Goal: Find specific page/section: Find specific page/section

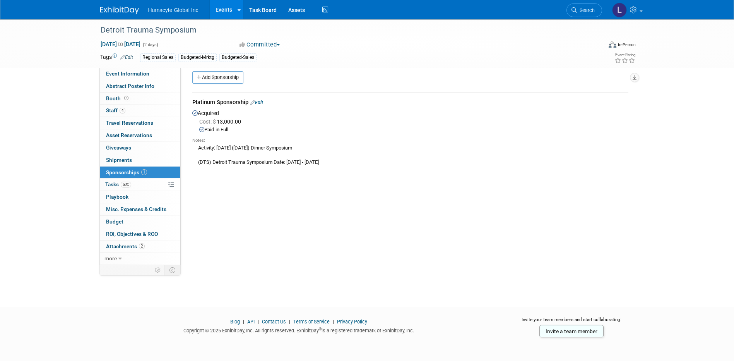
scroll to position [7, 0]
click at [459, 137] on div "Notes:" at bounding box center [410, 140] width 436 height 6
click at [584, 13] on span "Search" at bounding box center [586, 10] width 18 height 6
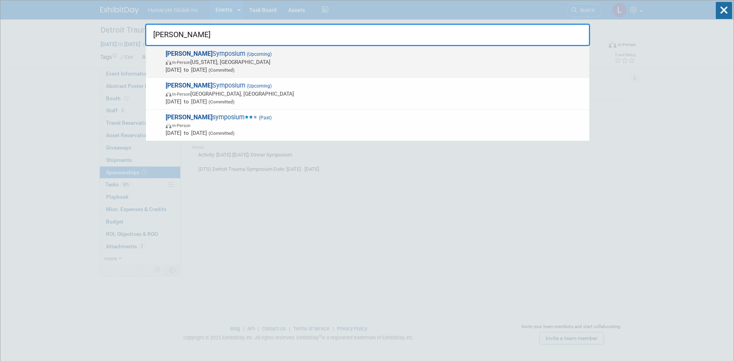
type input "veith"
click at [209, 73] on div "VEITH Symposium (Upcoming) In-Person New York, NY Nov 18, 2025 to Nov 22, 2025 …" at bounding box center [367, 62] width 443 height 32
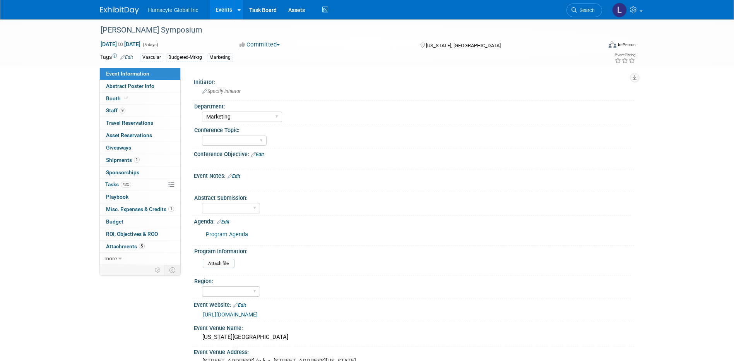
select select "Marketing"
click at [112, 187] on span "Tasks 43%" at bounding box center [118, 184] width 26 height 6
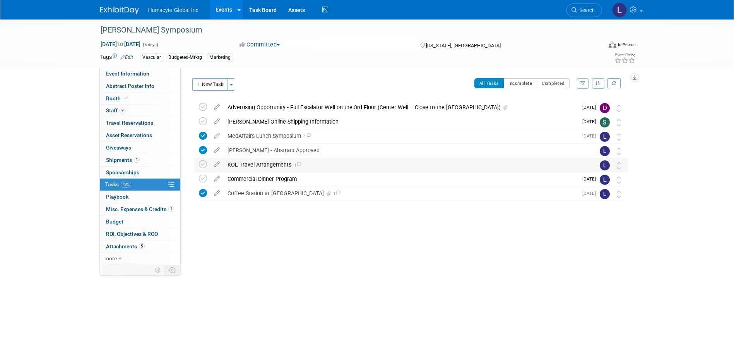
click at [248, 162] on div "KOL Travel Arrangements 1" at bounding box center [404, 164] width 361 height 13
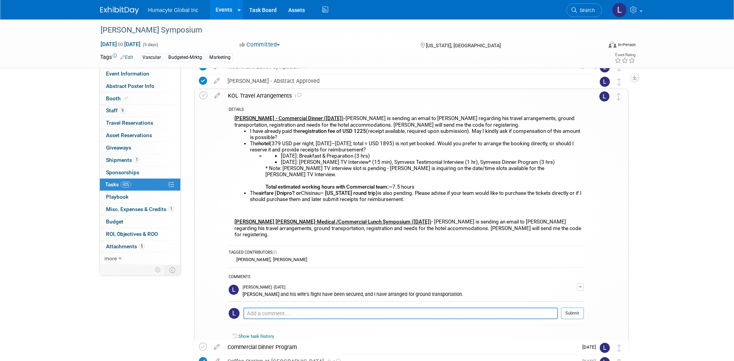
scroll to position [125, 0]
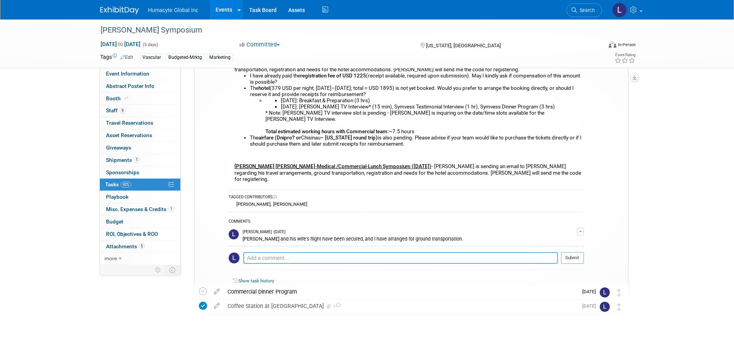
click at [228, 9] on link "Events" at bounding box center [224, 9] width 28 height 19
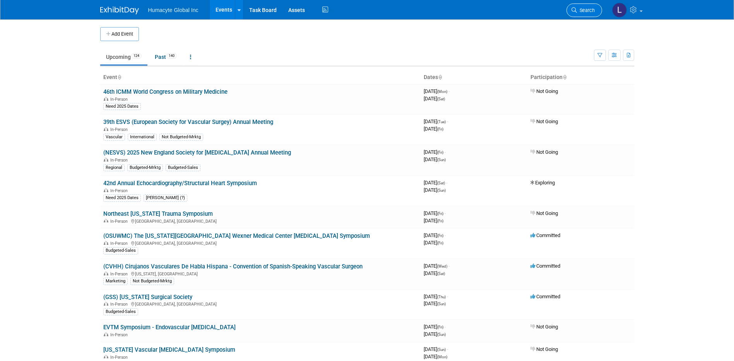
click at [588, 10] on span "Search" at bounding box center [586, 10] width 18 height 6
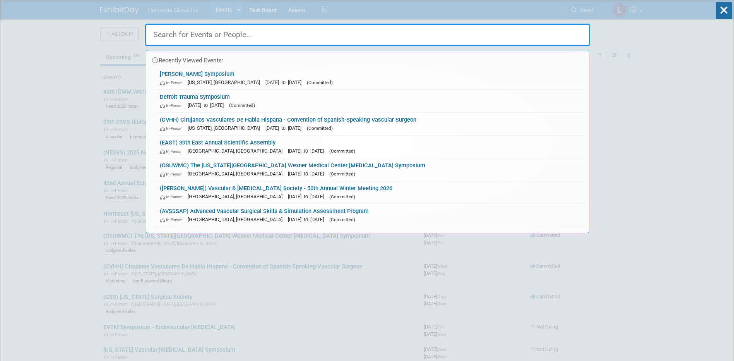
type input "c"
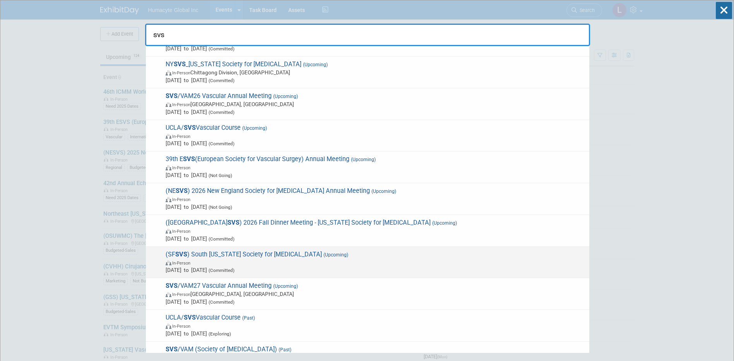
scroll to position [193, 0]
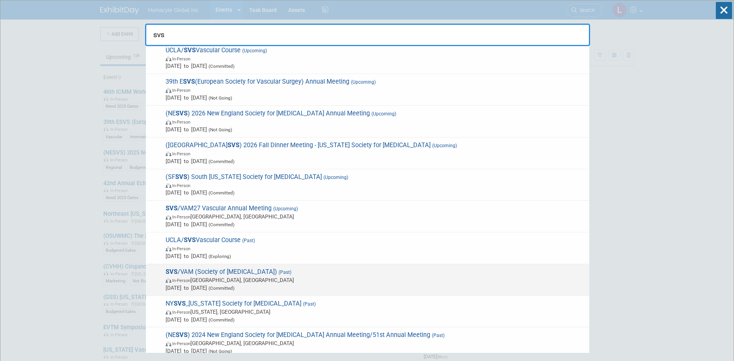
type input "svs"
click at [220, 282] on span "In-Person [GEOGRAPHIC_DATA], [GEOGRAPHIC_DATA]" at bounding box center [376, 280] width 420 height 8
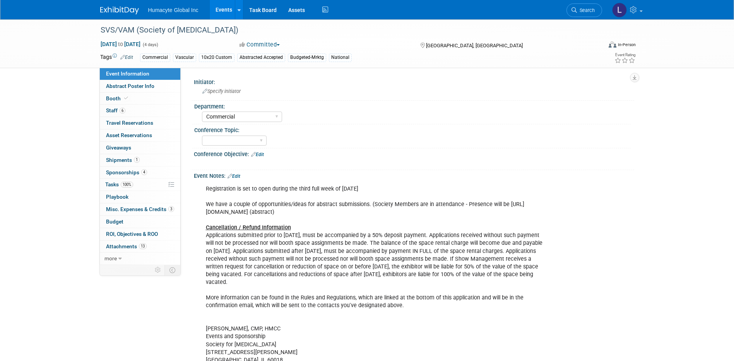
select select "Commercial"
select select "Yes"
click at [119, 173] on span "Sponsorships 4" at bounding box center [126, 172] width 41 height 6
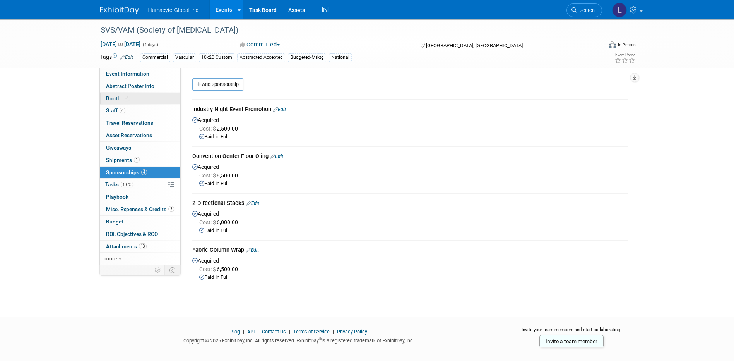
click at [109, 98] on span "Booth" at bounding box center [118, 98] width 24 height 6
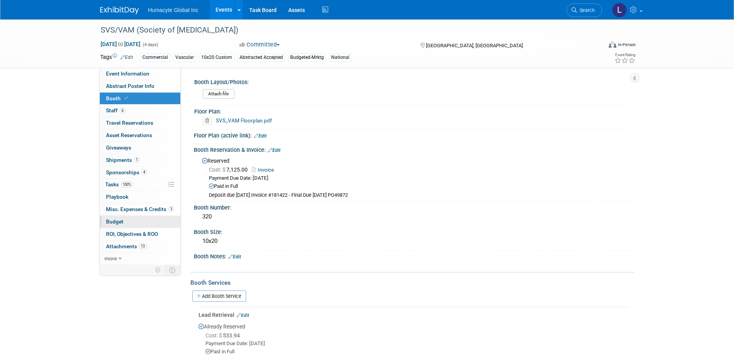
click at [112, 221] on span "Budget" at bounding box center [114, 221] width 17 height 6
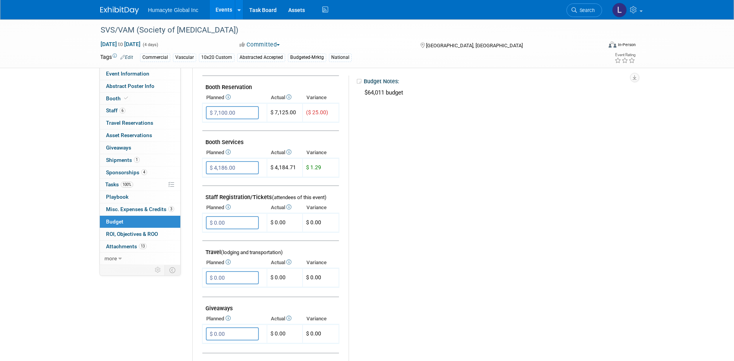
scroll to position [193, 0]
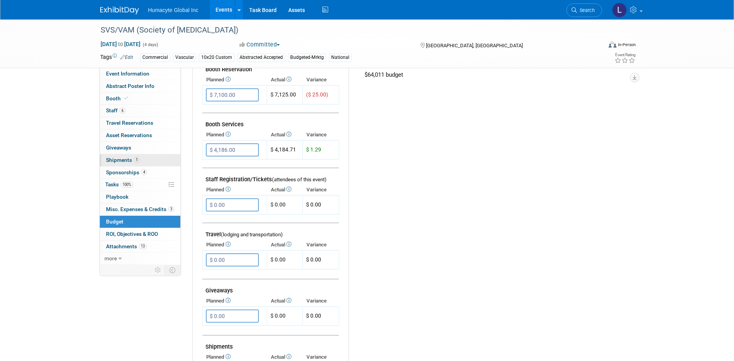
click at [115, 160] on span "Shipments 1" at bounding box center [123, 160] width 34 height 6
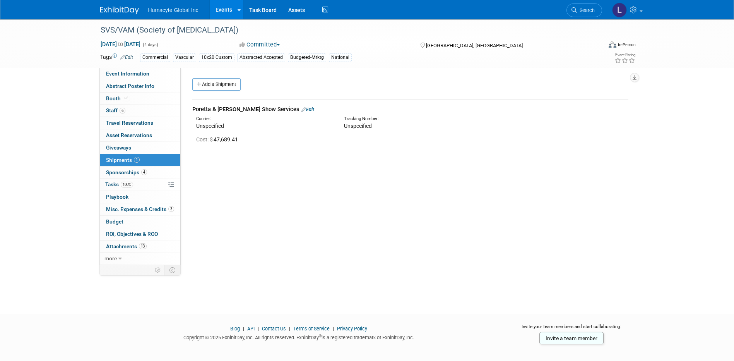
click at [301, 111] on link "Edit" at bounding box center [307, 109] width 13 height 6
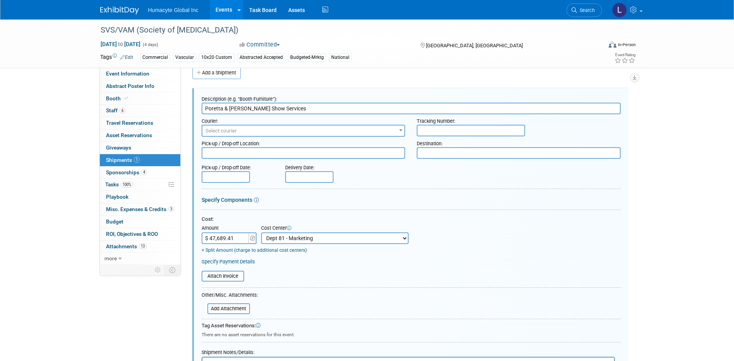
click at [604, 234] on div "Cost: Amount $ 47,689.41 Specify Cost Center Cost Center -- Not Specified -- De…" at bounding box center [411, 235] width 419 height 38
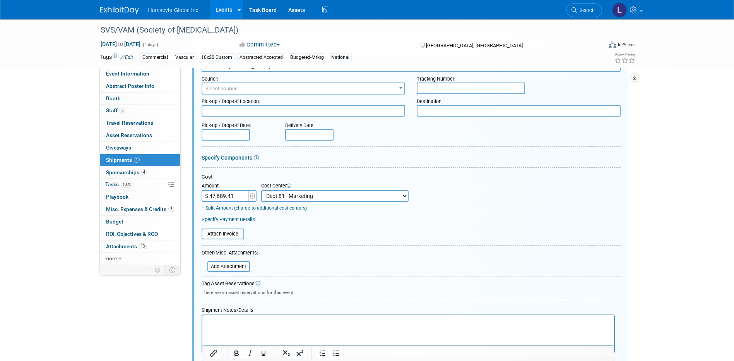
scroll to position [128, 0]
